Goal: Find specific page/section: Find specific page/section

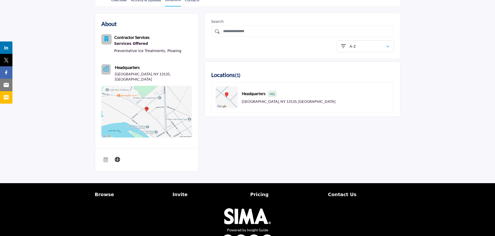
scroll to position [78, 0]
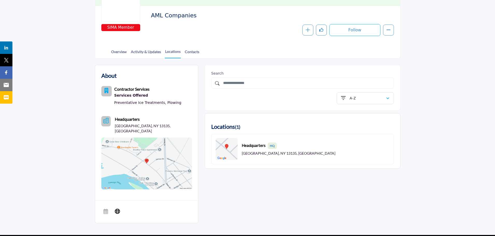
click at [241, 146] on div "Headquarters HQ Phoenix, NY 13135, USA" at bounding box center [275, 148] width 120 height 21
click at [254, 146] on b "Headquarters HQ" at bounding box center [259, 145] width 35 height 6
drag, startPoint x: 275, startPoint y: 146, endPoint x: 271, endPoint y: 146, distance: 3.9
click at [273, 146] on span "HQ" at bounding box center [272, 145] width 9 height 6
click at [133, 142] on img at bounding box center [146, 164] width 91 height 52
